Goal: Information Seeking & Learning: Check status

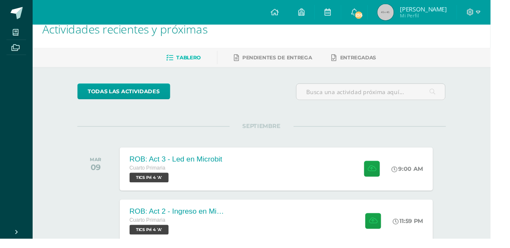
scroll to position [14, 0]
click at [235, 175] on div "ROB: Act 3 - Led en Microbit Cuarto Primaria TICS Pri 4 'A'" at bounding box center [182, 175] width 118 height 45
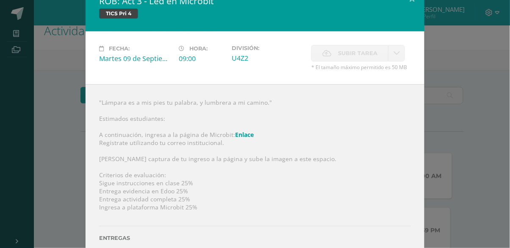
scroll to position [3, 0]
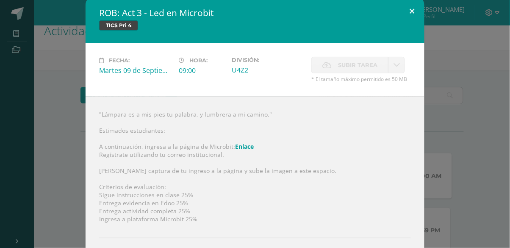
click at [411, 10] on button at bounding box center [412, 11] width 24 height 29
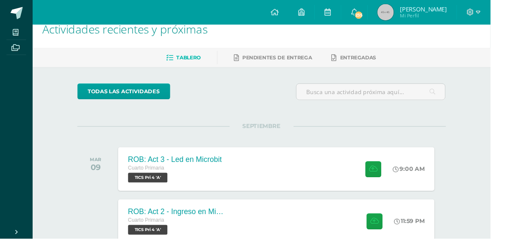
click at [251, 229] on div "ROB: Act 2 - Ingreso en Microbit Cuarto Primaria TICS Pri 4 'A' 11:59 PM ROB: A…" at bounding box center [287, 229] width 329 height 45
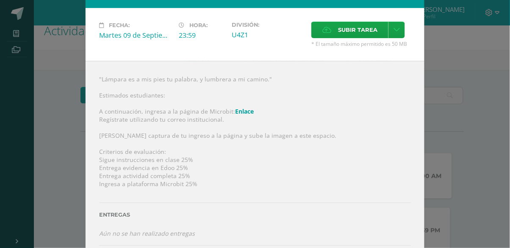
scroll to position [0, 0]
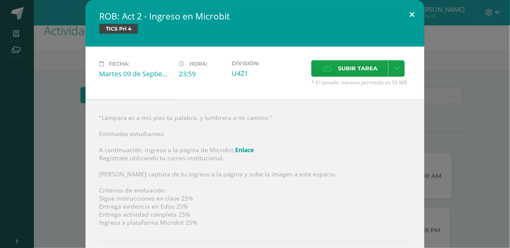
click at [414, 15] on button at bounding box center [412, 14] width 24 height 29
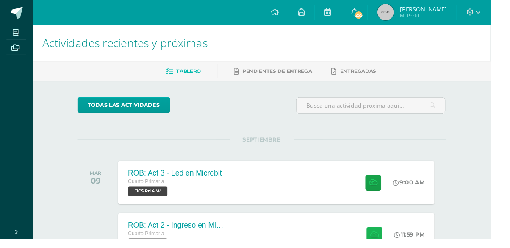
click at [381, 241] on button at bounding box center [389, 243] width 17 height 17
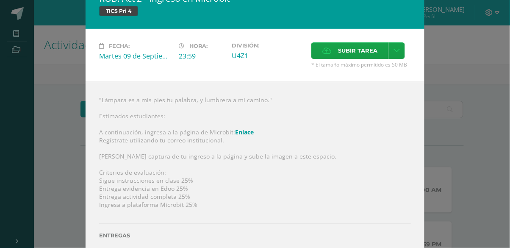
scroll to position [39, 0]
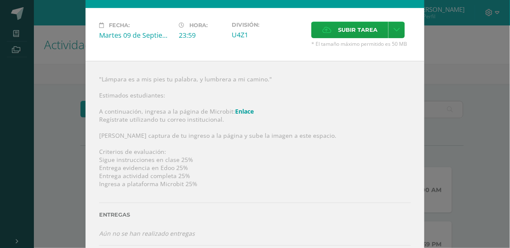
click at [240, 109] on link "Enlace" at bounding box center [244, 111] width 19 height 8
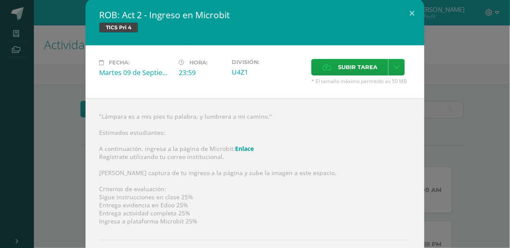
scroll to position [0, 0]
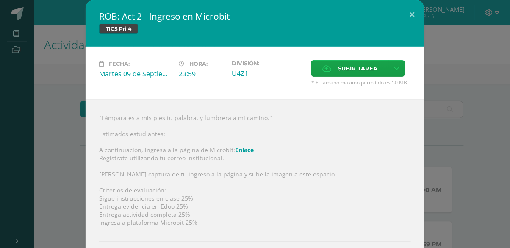
click at [335, 64] on label "Subir tarea" at bounding box center [349, 68] width 77 height 17
click at [0, 0] on input "Subir tarea" at bounding box center [0, 0] width 0 height 0
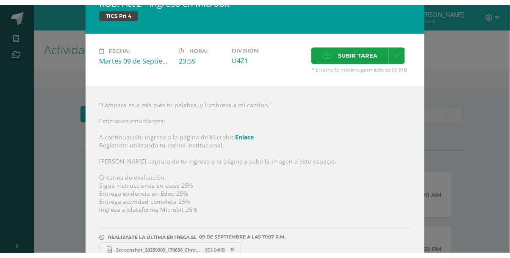
scroll to position [31, 0]
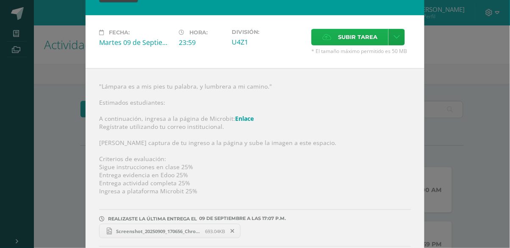
click at [361, 30] on span "Subir tarea" at bounding box center [357, 37] width 39 height 16
click at [0, 0] on input "Subir tarea" at bounding box center [0, 0] width 0 height 0
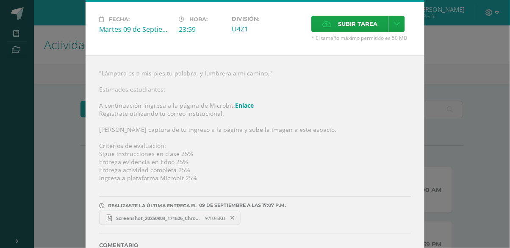
scroll to position [70, 0]
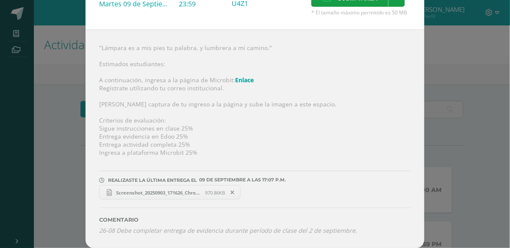
click at [215, 100] on div ""Lámpara es a mis pies tu palabra, y lumbrera a mi camino." Estimados estudiant…" at bounding box center [255, 139] width 339 height 218
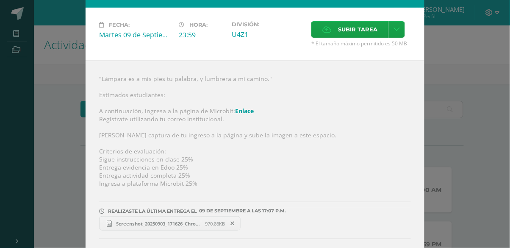
scroll to position [37, 0]
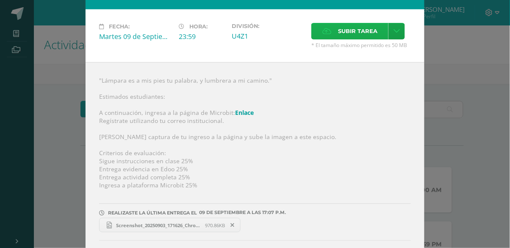
click at [349, 27] on span "Subir tarea" at bounding box center [357, 31] width 39 height 16
click at [0, 0] on input "Subir tarea" at bounding box center [0, 0] width 0 height 0
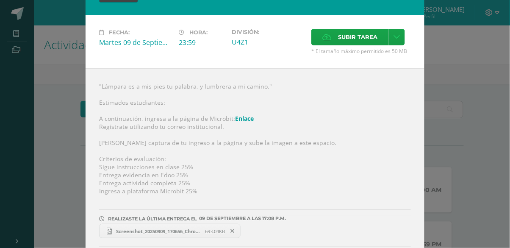
scroll to position [0, 0]
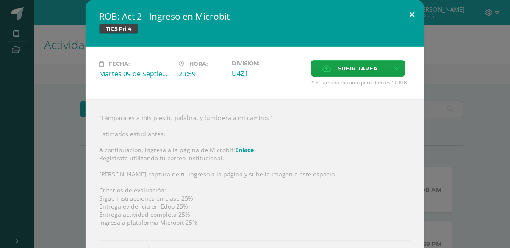
click at [413, 19] on button at bounding box center [412, 14] width 24 height 29
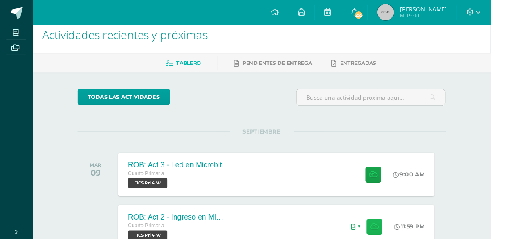
scroll to position [14, 0]
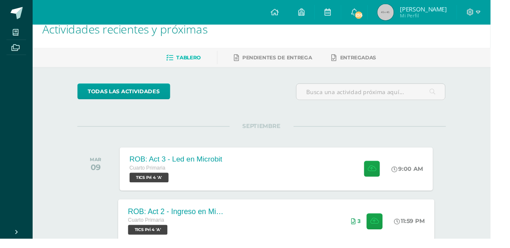
click at [365, 224] on div "3" at bounding box center [382, 229] width 51 height 45
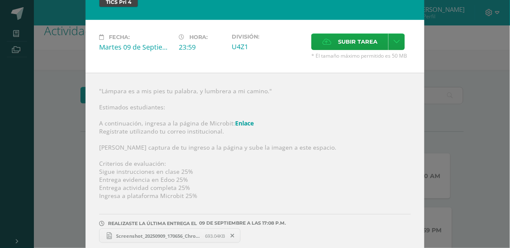
scroll to position [31, 0]
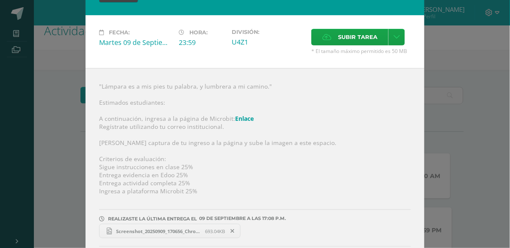
click at [234, 230] on icon at bounding box center [233, 231] width 4 height 6
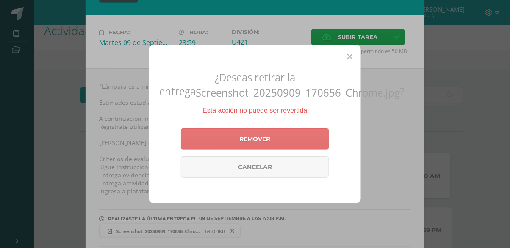
click at [272, 149] on link "Remover" at bounding box center [255, 138] width 148 height 21
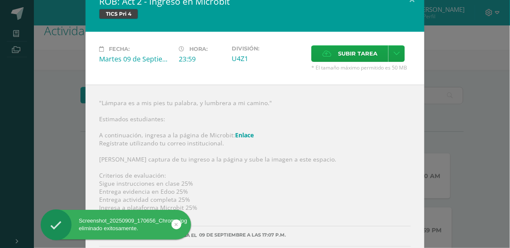
scroll to position [0, 0]
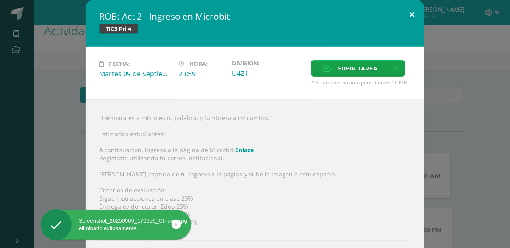
click at [413, 10] on button at bounding box center [412, 14] width 24 height 29
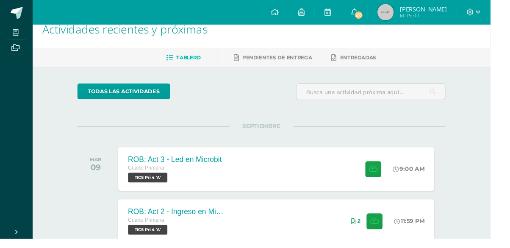
click at [245, 177] on div "ROB: Act 3 - Led en Microbit Cuarto Primaria TICS Pri 4 'A' 9:00 AM ROB: Act 3 …" at bounding box center [287, 175] width 329 height 45
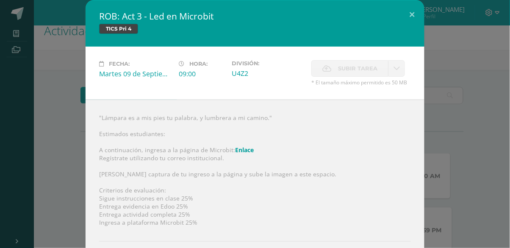
scroll to position [3, 0]
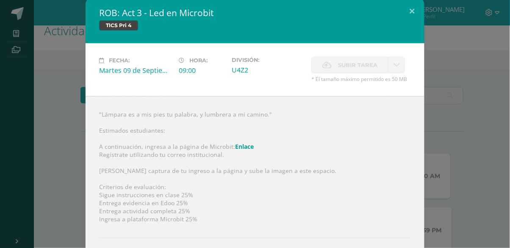
click at [352, 61] on span "Subir tarea" at bounding box center [357, 65] width 39 height 16
click at [354, 64] on span "Subir tarea" at bounding box center [357, 65] width 39 height 16
click at [352, 68] on span "Subir tarea" at bounding box center [357, 65] width 39 height 16
click at [347, 69] on span "Subir tarea" at bounding box center [357, 65] width 39 height 16
click at [411, 8] on button at bounding box center [412, 11] width 24 height 29
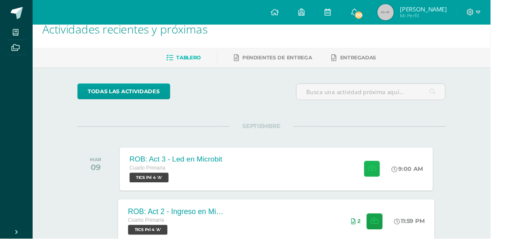
click at [382, 177] on icon at bounding box center [386, 175] width 9 height 7
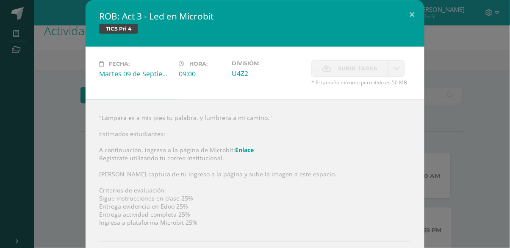
click at [362, 68] on span "Subir tarea" at bounding box center [357, 69] width 39 height 16
click at [364, 70] on span "Subir tarea" at bounding box center [357, 69] width 39 height 16
click at [364, 69] on span "Subir tarea" at bounding box center [357, 69] width 39 height 16
click at [400, 68] on link at bounding box center [396, 68] width 17 height 17
click at [396, 69] on icon at bounding box center [396, 68] width 6 height 7
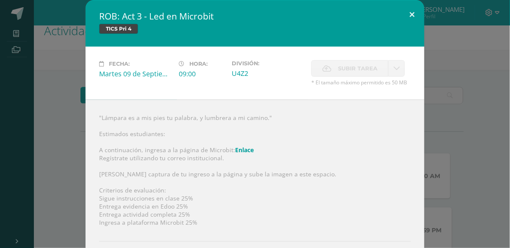
click at [408, 10] on button at bounding box center [412, 14] width 24 height 29
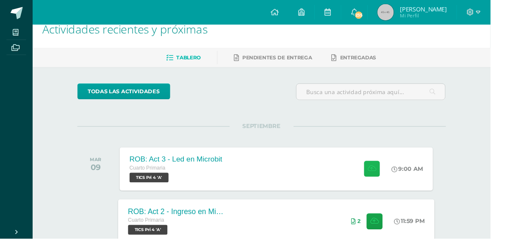
click at [384, 178] on button at bounding box center [386, 175] width 17 height 17
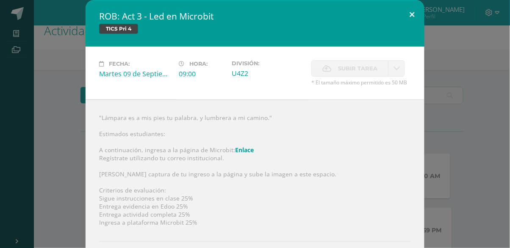
click at [411, 13] on button at bounding box center [412, 14] width 24 height 29
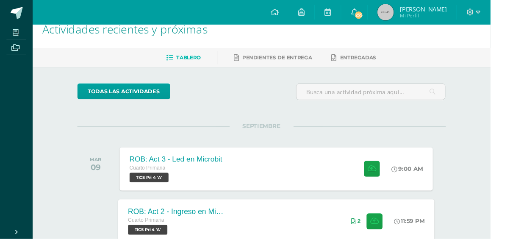
click at [246, 178] on div "ROB: Act 3 - Led en Microbit Cuarto Primaria TICS Pri 4 'A' 9:00 AM ROB: Act 3 …" at bounding box center [287, 175] width 326 height 45
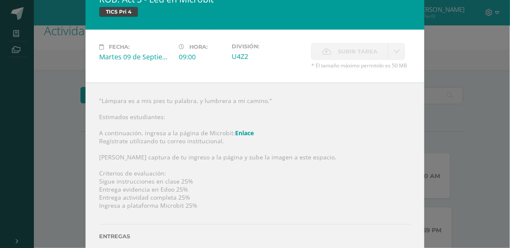
scroll to position [35, 0]
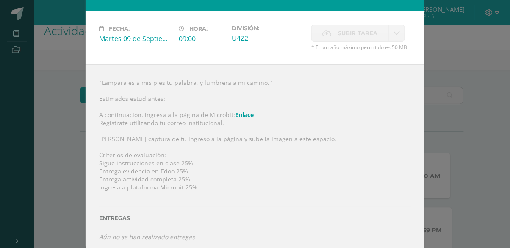
click at [461, 82] on div "ROB: Act 3 - Led en Microbit TICS Pri 4 Fecha: Martes 09 de Septiembre Hora: 09…" at bounding box center [254, 110] width 503 height 290
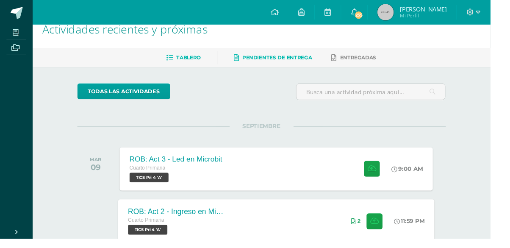
scroll to position [14, 0]
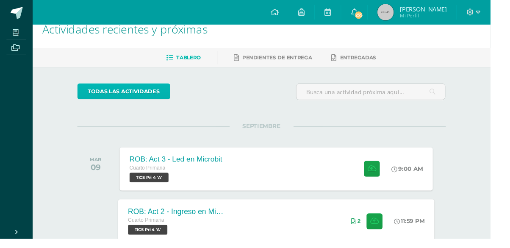
click at [146, 90] on link "todas las Actividades" at bounding box center [128, 95] width 97 height 17
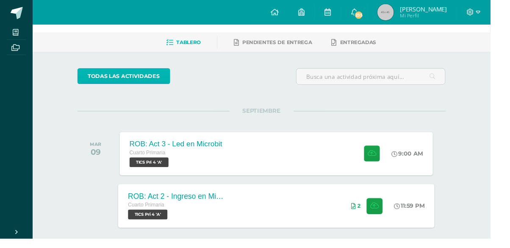
scroll to position [54, 0]
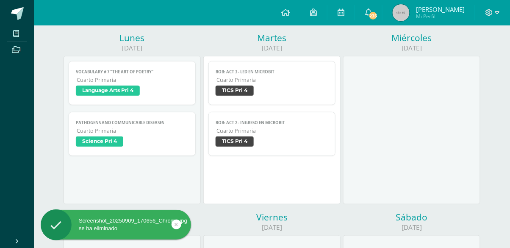
scroll to position [108, 0]
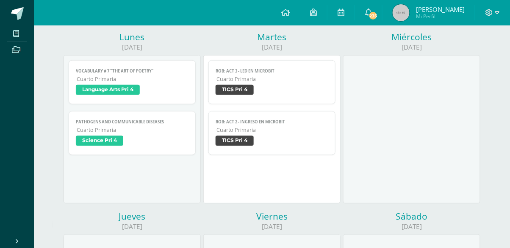
click at [142, 177] on div "Vocabulary # 7 "The art of poetry" Language Arts Pri 4 Cargando contenido Vocab…" at bounding box center [131, 129] width 137 height 148
click at [134, 161] on div "Vocabulary # 7 "The art of poetry" Language Arts Pri 4 Cargando contenido Vocab…" at bounding box center [131, 129] width 137 height 148
click at [141, 168] on div "Vocabulary # 7 "The art of poetry" Language Arts Pri 4 Cargando contenido Vocab…" at bounding box center [131, 129] width 137 height 148
click at [140, 169] on div "Vocabulary # 7 "The art of poetry" Language Arts Pri 4 Cargando contenido Vocab…" at bounding box center [131, 129] width 137 height 148
click at [140, 79] on span "Cuarto Primaria" at bounding box center [132, 78] width 111 height 7
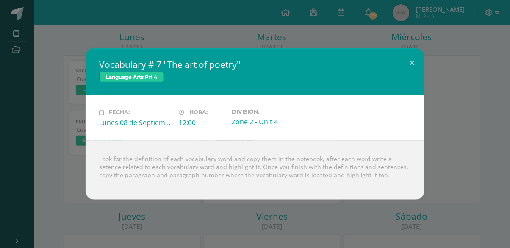
click at [147, 77] on span "Language Arts Pri 4" at bounding box center [131, 77] width 65 height 10
click at [413, 60] on button at bounding box center [412, 62] width 24 height 29
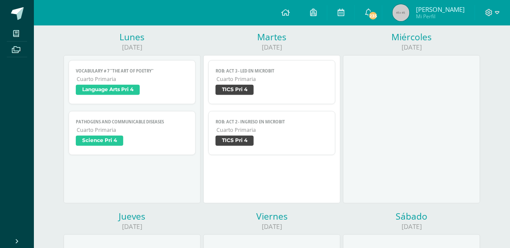
click at [144, 132] on span "Cuarto Primaria" at bounding box center [132, 129] width 111 height 7
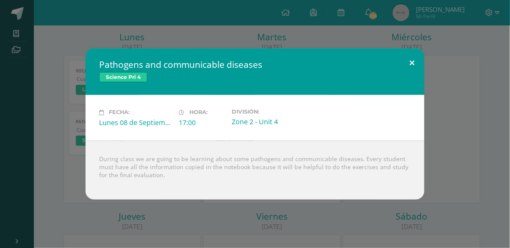
click at [411, 61] on button at bounding box center [412, 62] width 24 height 29
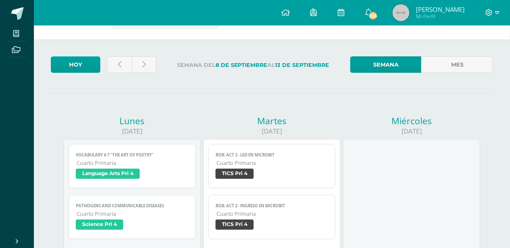
scroll to position [23, 0]
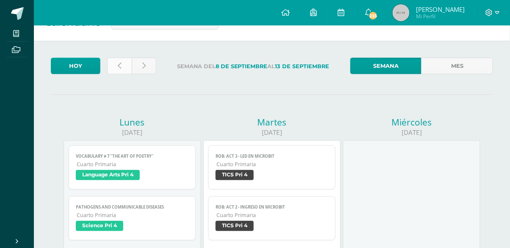
click at [121, 65] on link at bounding box center [119, 66] width 25 height 17
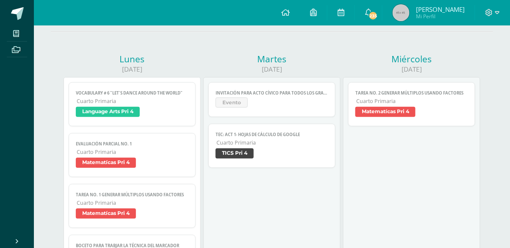
scroll to position [87, 0]
click at [272, 142] on span "Cuarto Primaria" at bounding box center [271, 141] width 111 height 7
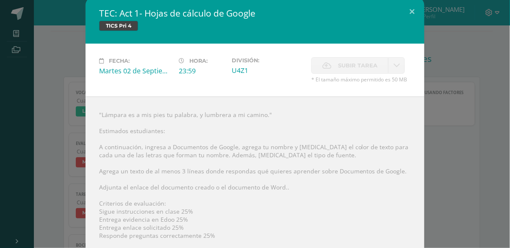
scroll to position [0, 0]
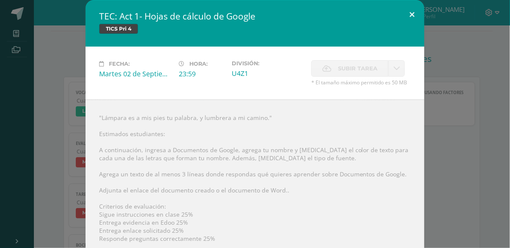
click at [414, 12] on button at bounding box center [412, 14] width 24 height 29
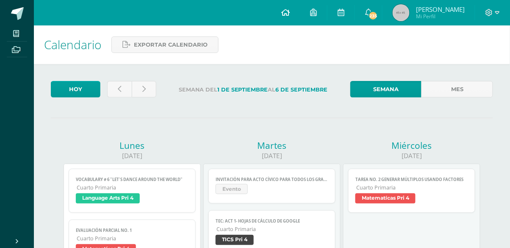
click at [290, 12] on icon at bounding box center [285, 12] width 8 height 8
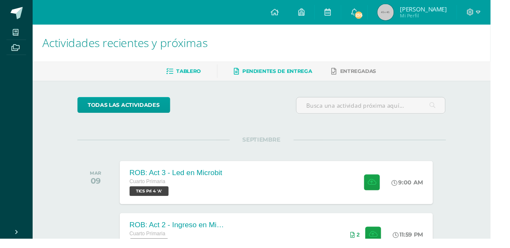
click at [284, 73] on span "Pendientes de entrega" at bounding box center [288, 74] width 72 height 6
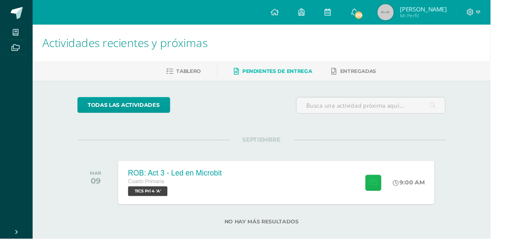
click at [384, 191] on icon at bounding box center [388, 189] width 9 height 7
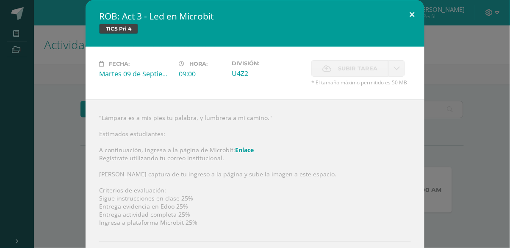
click at [409, 10] on button at bounding box center [412, 14] width 24 height 29
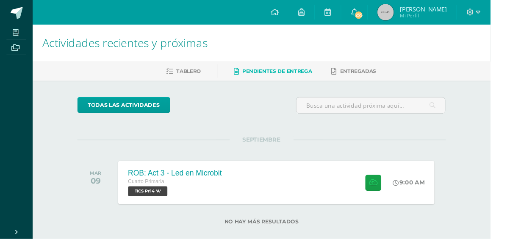
click at [464, 14] on span "Mi Perfil" at bounding box center [440, 16] width 49 height 7
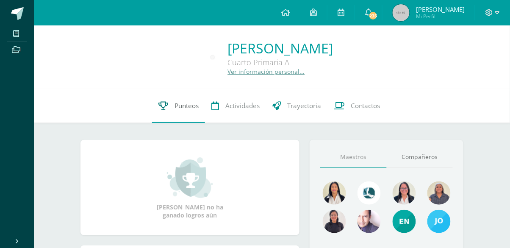
click at [182, 106] on span "Punteos" at bounding box center [186, 105] width 24 height 9
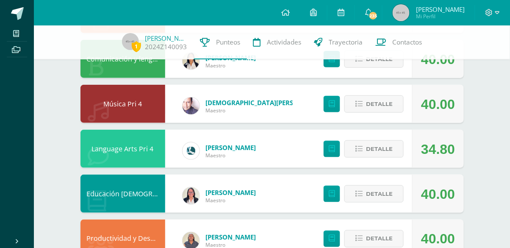
scroll to position [138, 0]
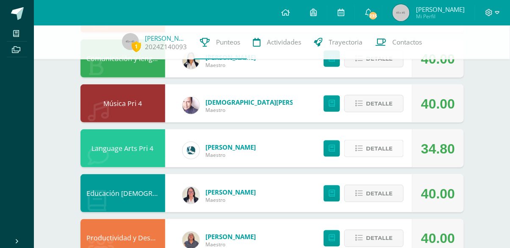
click at [354, 146] on button "Detalle" at bounding box center [373, 148] width 59 height 17
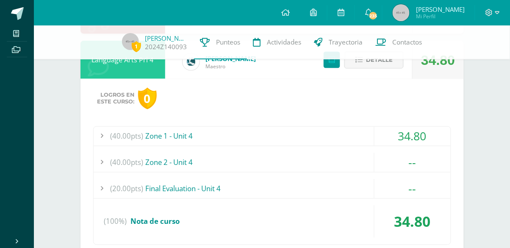
scroll to position [228, 0]
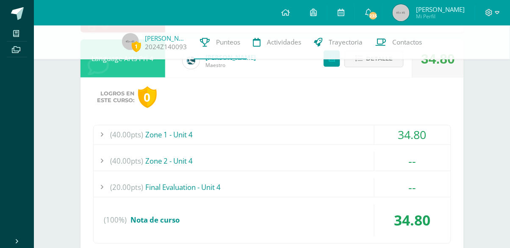
click at [100, 135] on div at bounding box center [102, 134] width 17 height 19
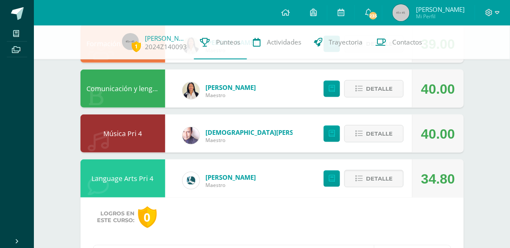
scroll to position [109, 0]
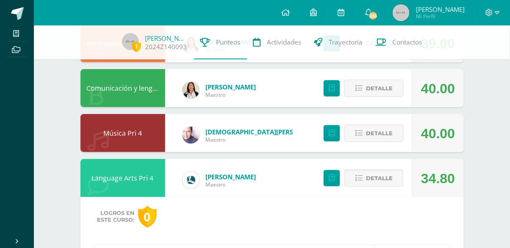
click at [357, 176] on icon at bounding box center [358, 177] width 7 height 7
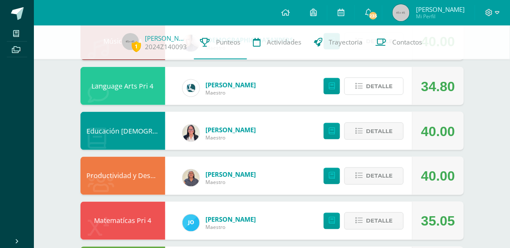
scroll to position [201, 0]
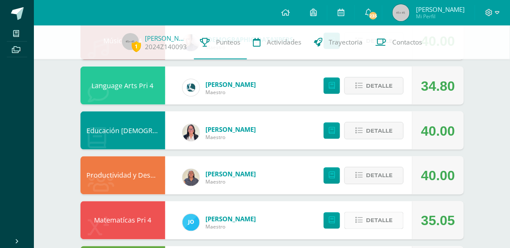
click at [355, 218] on button "Detalle" at bounding box center [373, 220] width 59 height 17
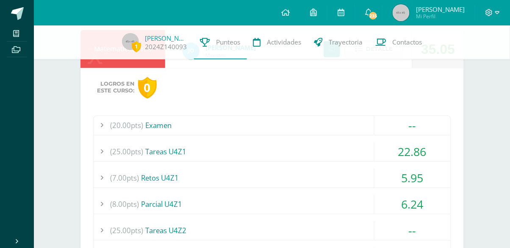
scroll to position [375, 0]
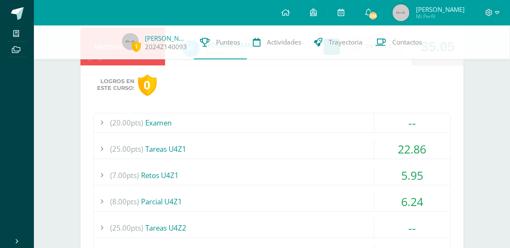
click at [102, 148] on div at bounding box center [102, 148] width 17 height 19
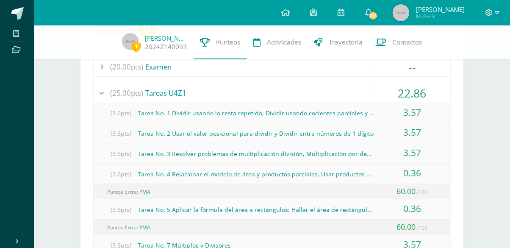
scroll to position [431, 0]
click at [103, 89] on div at bounding box center [102, 92] width 17 height 19
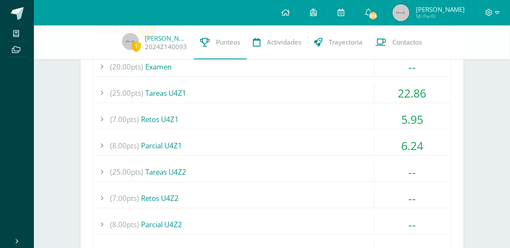
click at [96, 118] on div at bounding box center [102, 119] width 17 height 19
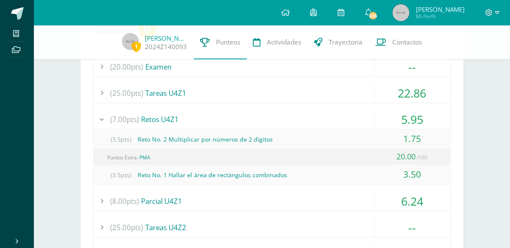
click at [99, 119] on div at bounding box center [102, 119] width 17 height 19
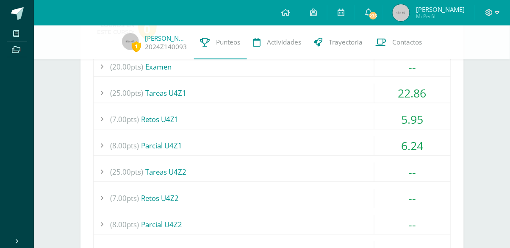
click at [101, 116] on div at bounding box center [102, 119] width 17 height 19
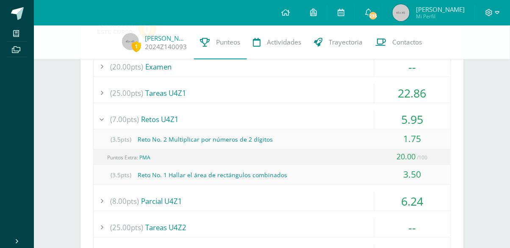
click at [102, 113] on div at bounding box center [102, 119] width 17 height 19
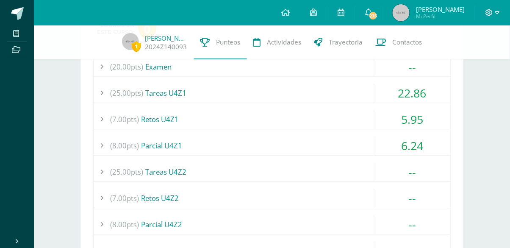
click at [101, 144] on div at bounding box center [102, 145] width 17 height 19
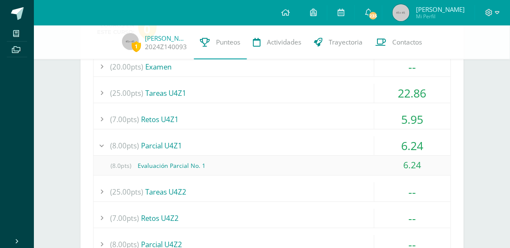
click at [102, 144] on div at bounding box center [102, 145] width 17 height 19
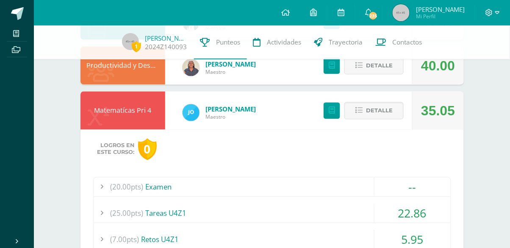
scroll to position [310, 0]
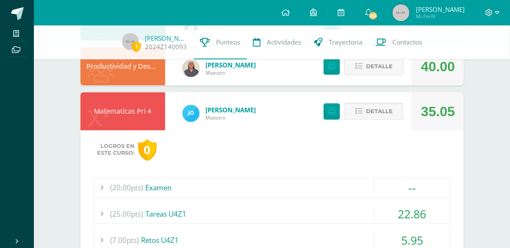
click at [351, 110] on button "Detalle" at bounding box center [373, 111] width 59 height 17
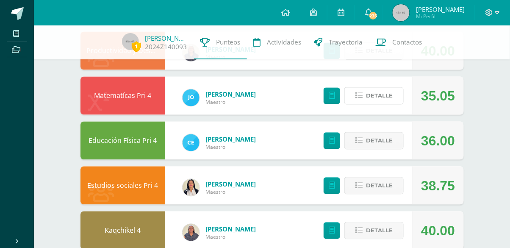
scroll to position [325, 0]
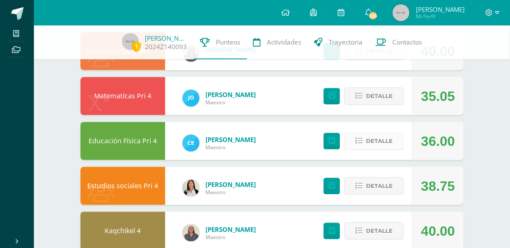
click at [355, 141] on icon at bounding box center [358, 141] width 7 height 7
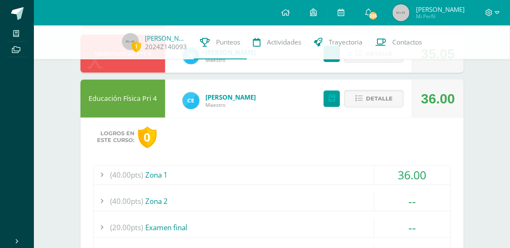
scroll to position [369, 0]
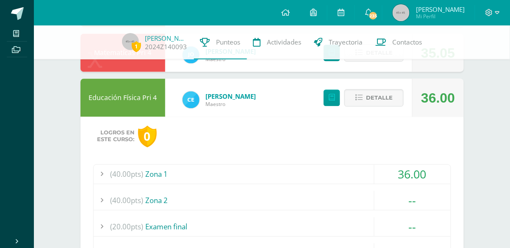
click at [98, 170] on div at bounding box center [102, 173] width 17 height 19
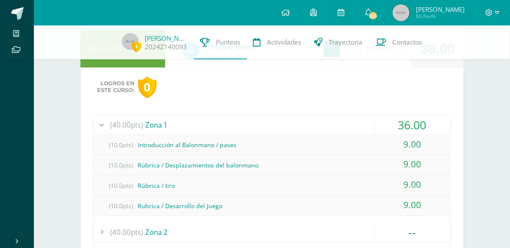
scroll to position [422, 0]
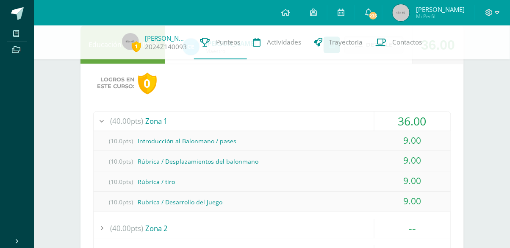
click at [99, 119] on div at bounding box center [102, 120] width 17 height 19
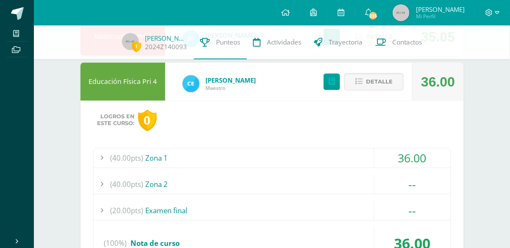
scroll to position [388, 0]
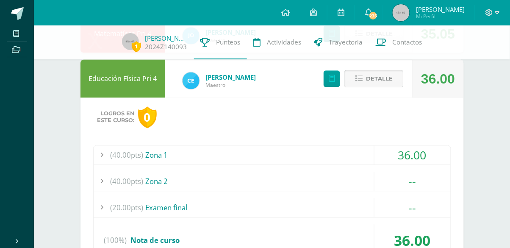
click at [355, 76] on icon at bounding box center [358, 78] width 7 height 7
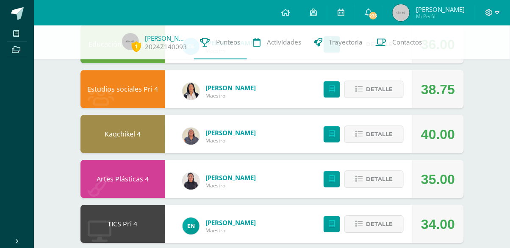
scroll to position [423, 0]
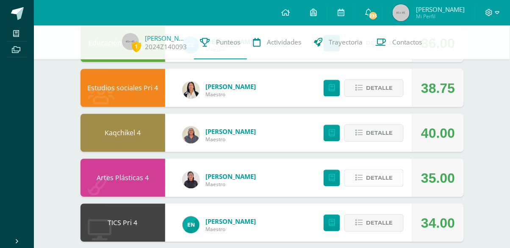
click at [354, 174] on button "Detalle" at bounding box center [373, 177] width 59 height 17
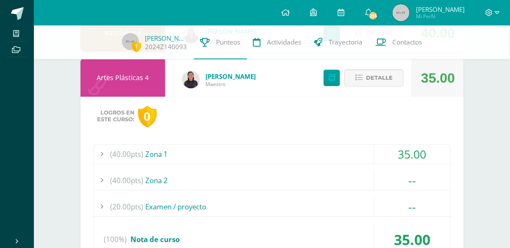
scroll to position [525, 0]
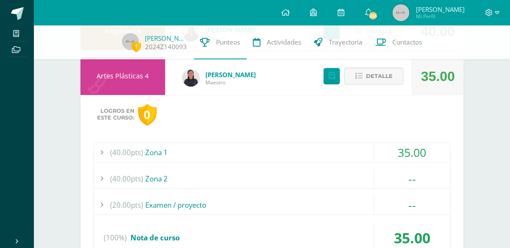
click at [105, 149] on div at bounding box center [102, 152] width 17 height 19
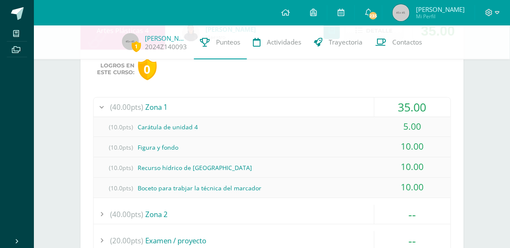
scroll to position [571, 0]
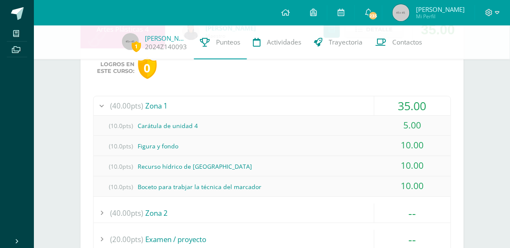
click at [97, 103] on div at bounding box center [102, 105] width 17 height 19
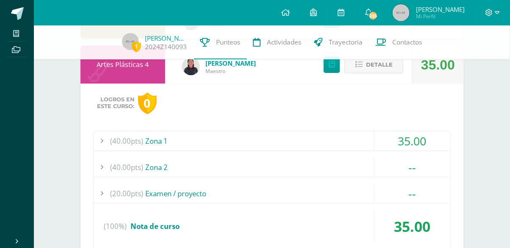
click at [361, 62] on icon at bounding box center [358, 64] width 7 height 7
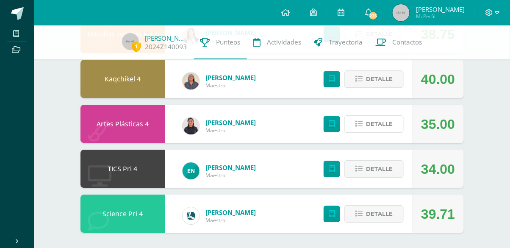
scroll to position [479, 0]
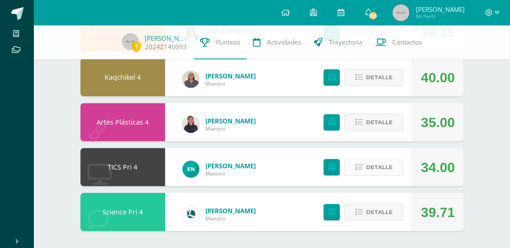
click at [350, 162] on button "Detalle" at bounding box center [373, 166] width 59 height 17
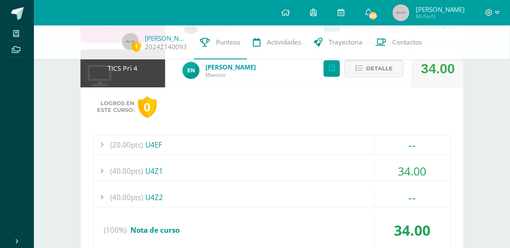
scroll to position [578, 0]
click at [102, 169] on div at bounding box center [102, 170] width 17 height 19
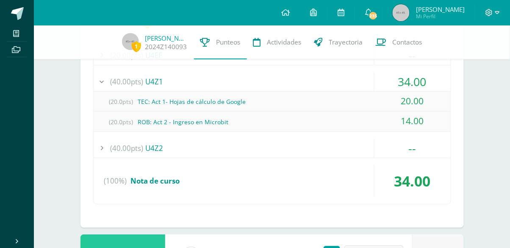
scroll to position [667, 0]
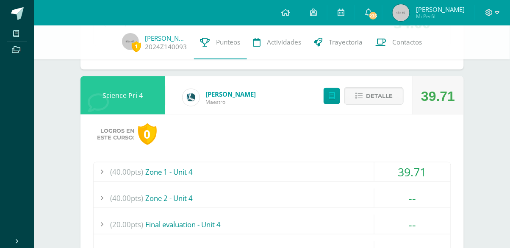
click at [94, 169] on div at bounding box center [102, 171] width 17 height 19
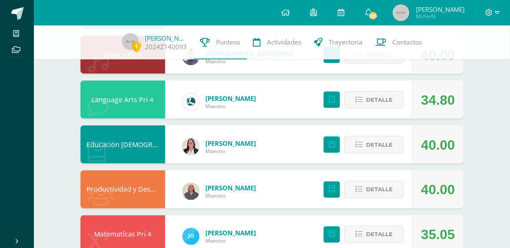
scroll to position [187, 0]
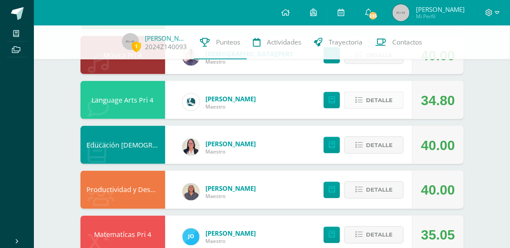
click at [347, 100] on button "Detalle" at bounding box center [373, 99] width 59 height 17
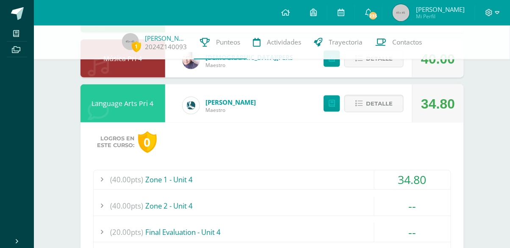
scroll to position [176, 0]
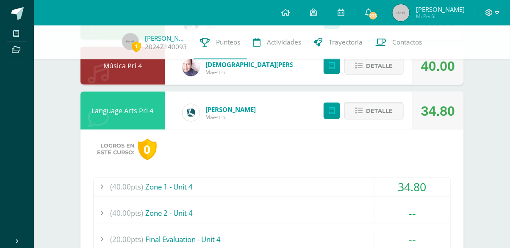
click at [102, 182] on div at bounding box center [102, 186] width 17 height 19
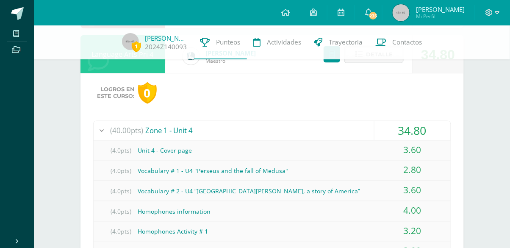
scroll to position [233, 0]
click at [99, 127] on div at bounding box center [102, 130] width 17 height 19
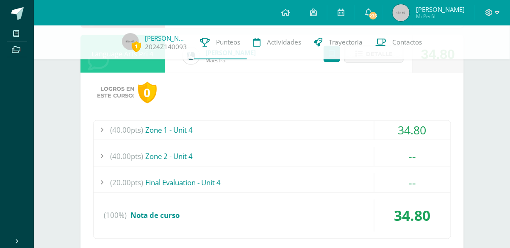
click at [103, 155] on div at bounding box center [102, 156] width 17 height 19
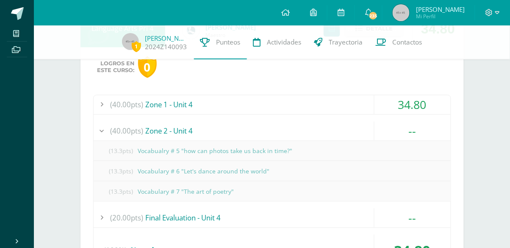
scroll to position [259, 0]
click at [101, 128] on div at bounding box center [102, 130] width 17 height 19
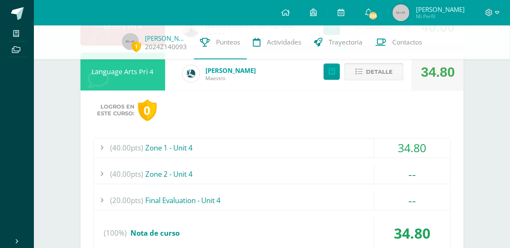
scroll to position [217, 0]
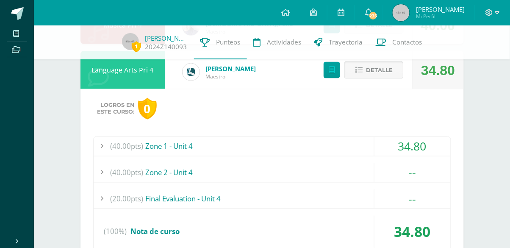
click at [353, 70] on button "Detalle" at bounding box center [373, 69] width 59 height 17
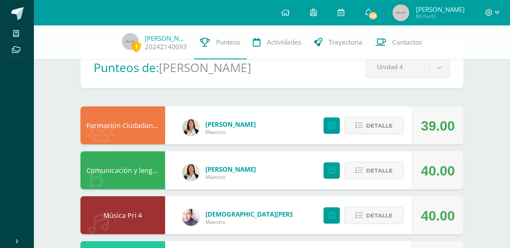
scroll to position [0, 0]
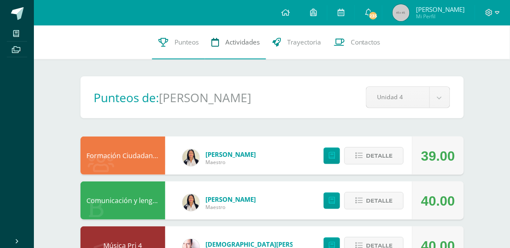
click at [243, 41] on span "Actividades" at bounding box center [242, 42] width 34 height 9
